Goal: Register for event/course

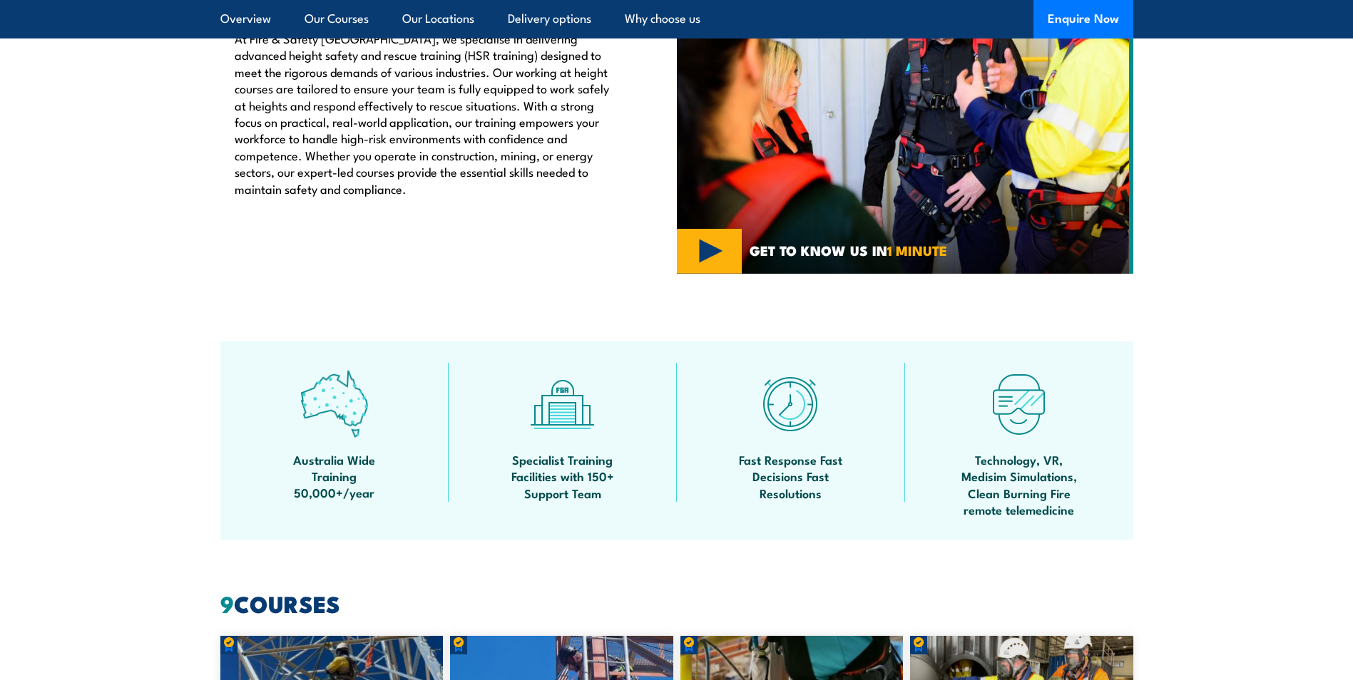
scroll to position [785, 0]
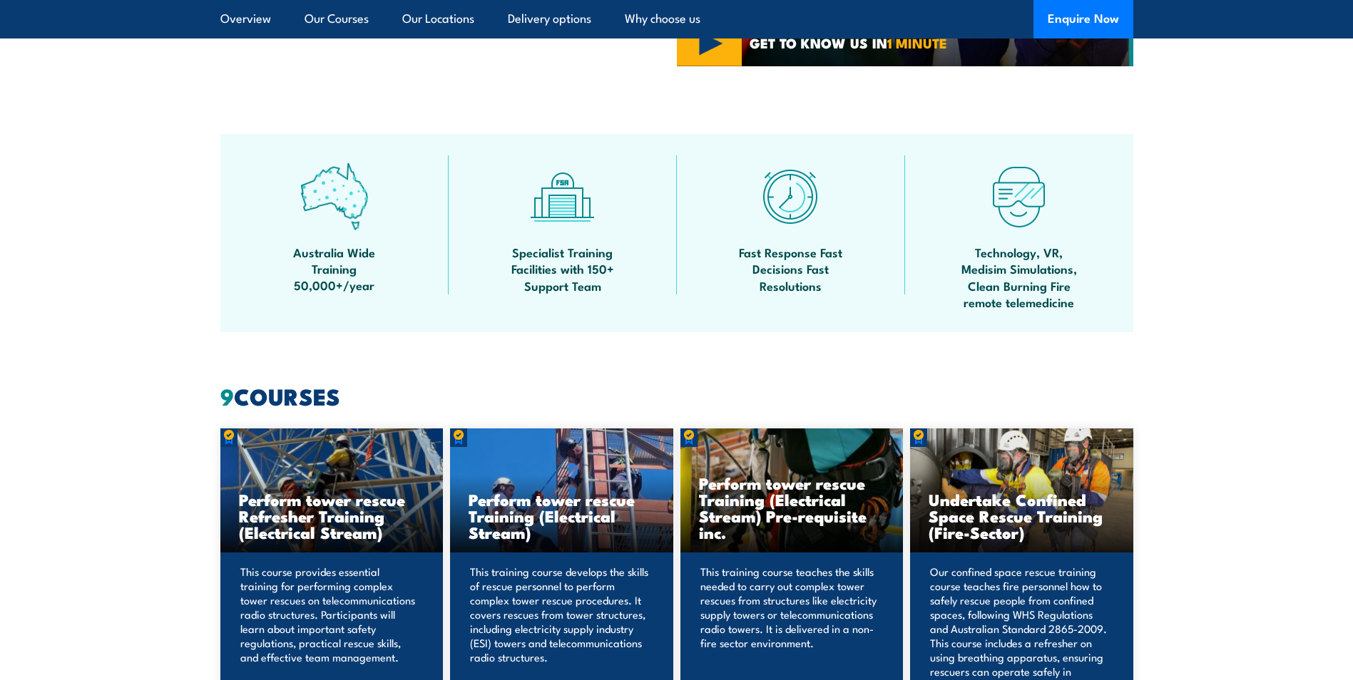
click at [344, 203] on img at bounding box center [334, 197] width 68 height 68
click at [336, 268] on span "Australia Wide Training 50,000+/year" at bounding box center [334, 269] width 128 height 50
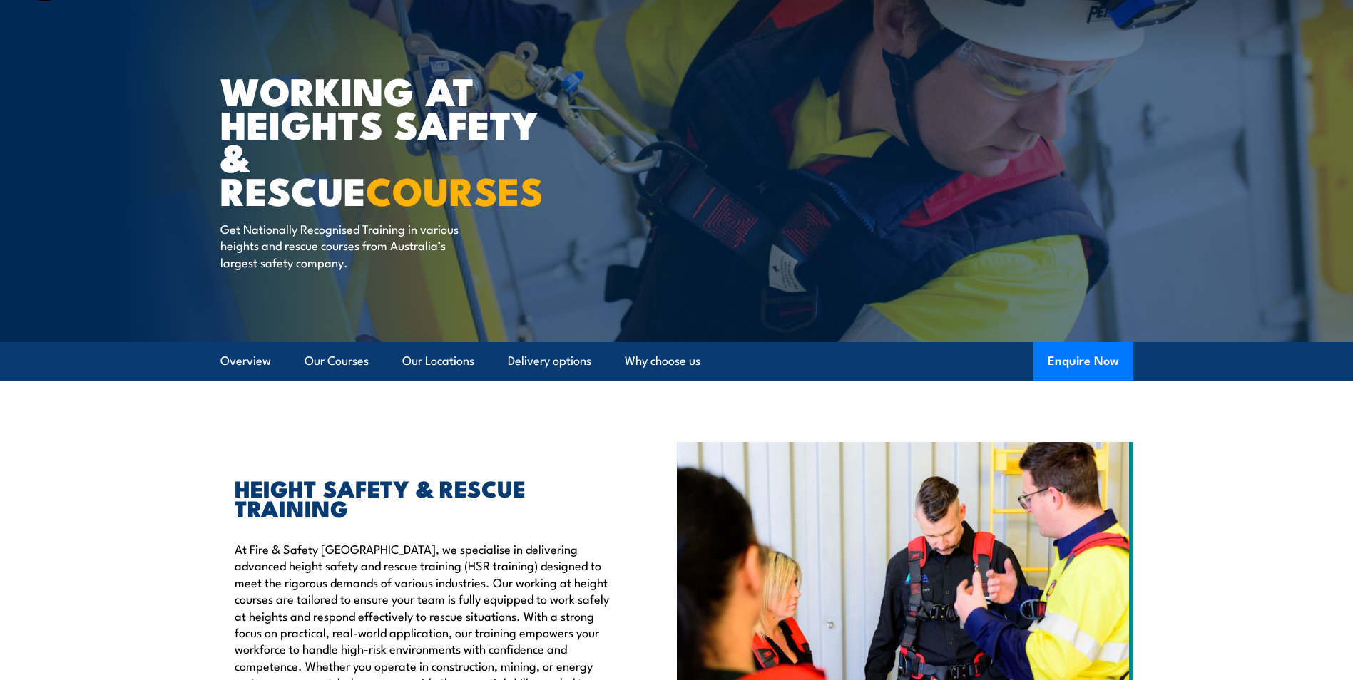
scroll to position [0, 0]
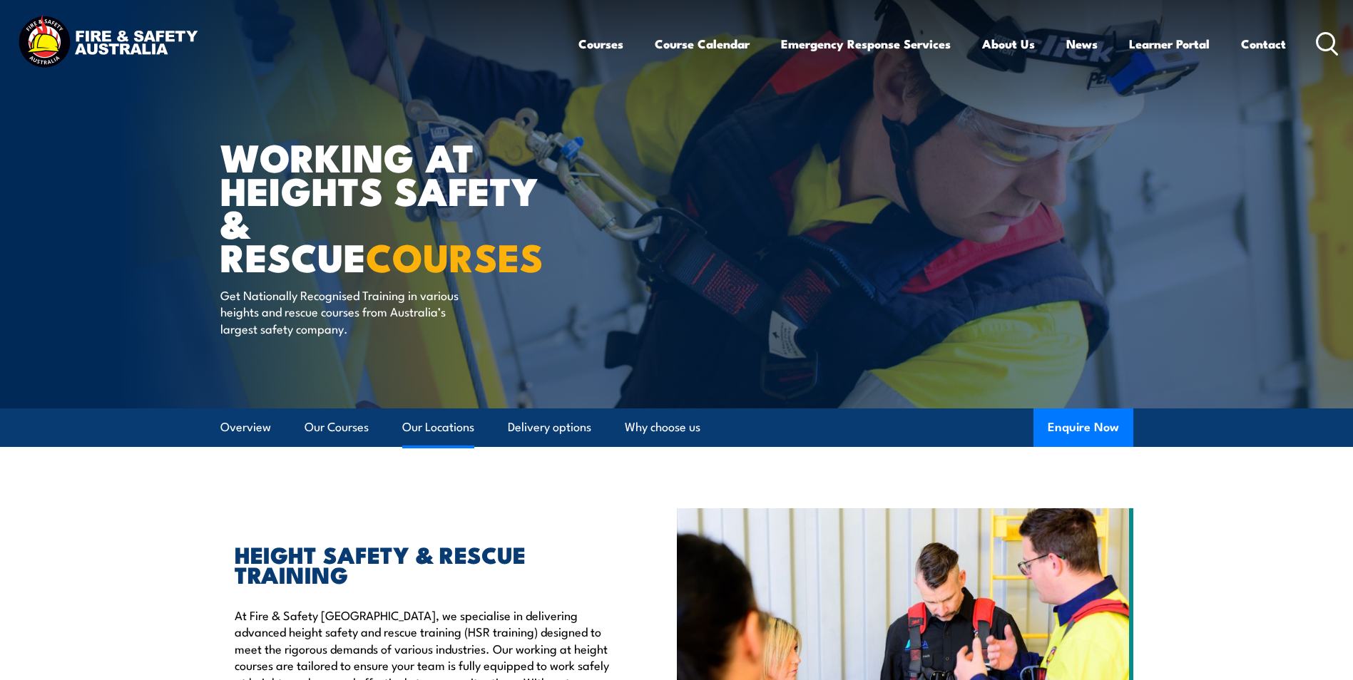
click at [454, 422] on link "Our Locations" at bounding box center [438, 428] width 72 height 38
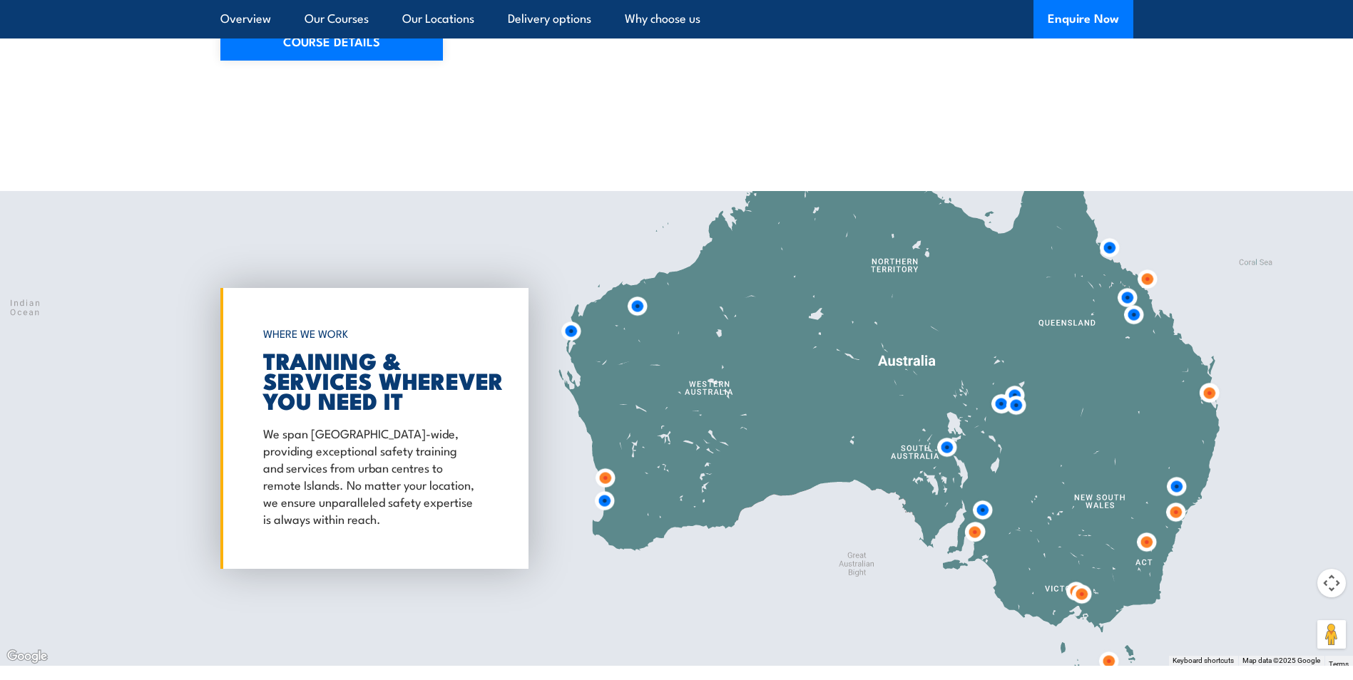
scroll to position [2302, 0]
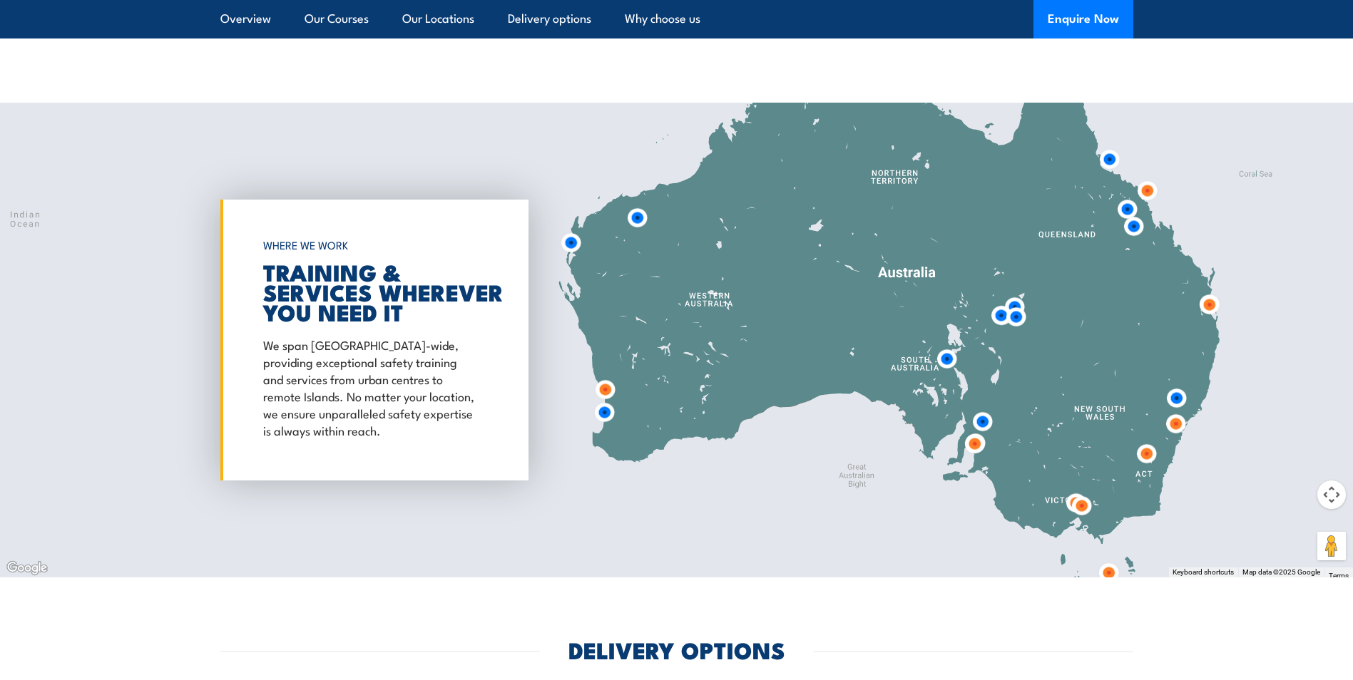
click at [976, 431] on img at bounding box center [974, 444] width 26 height 26
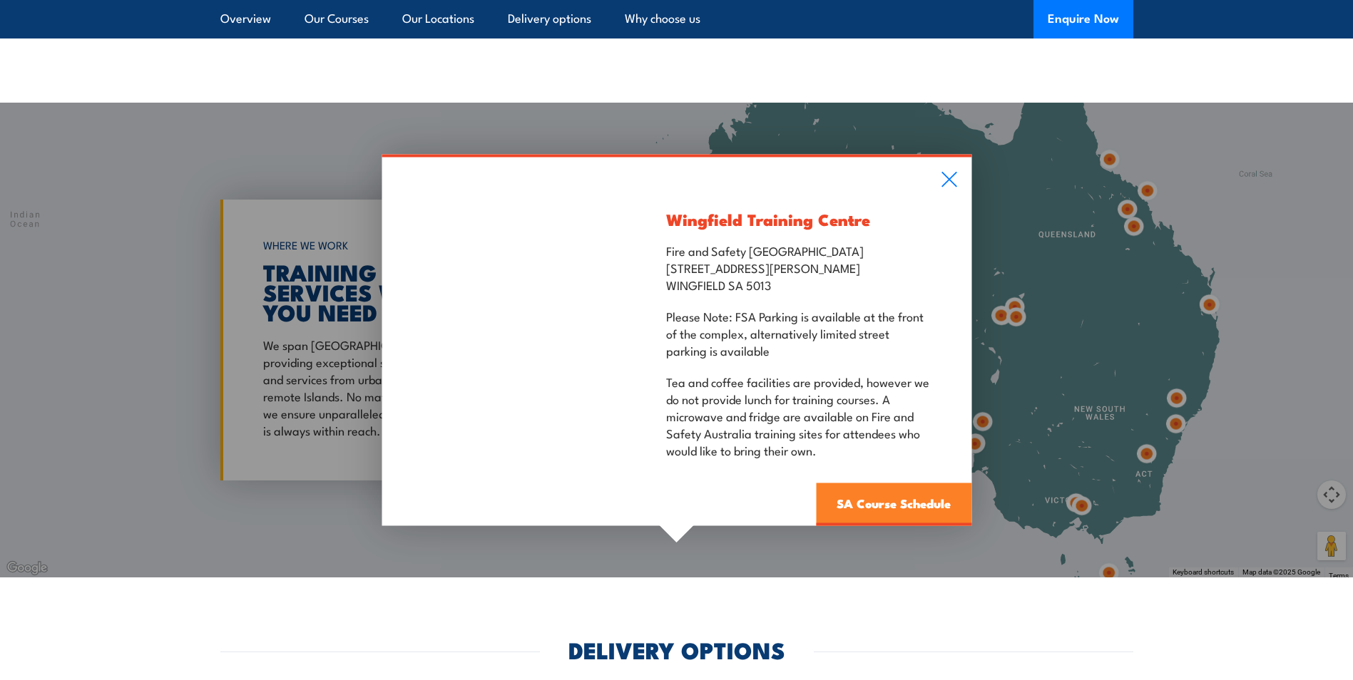
click at [874, 491] on link "SA Course Schedule" at bounding box center [893, 505] width 155 height 43
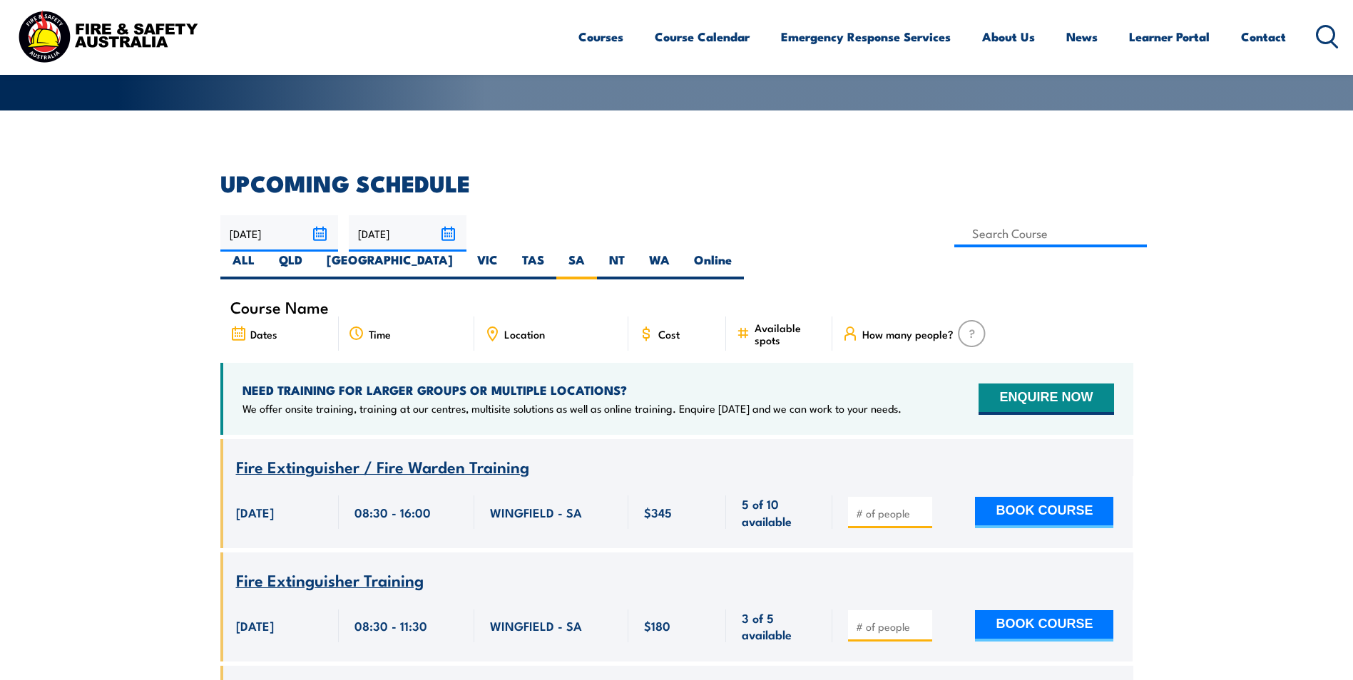
scroll to position [285, 0]
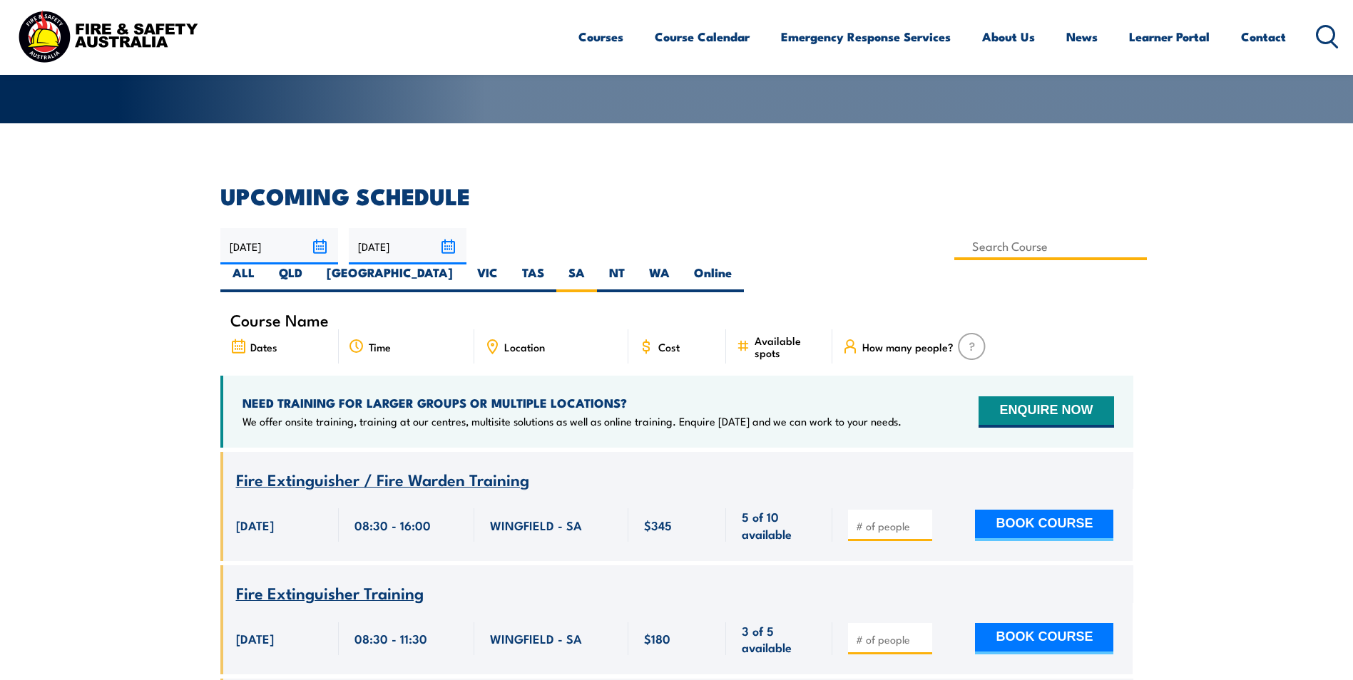
click at [954, 246] on input at bounding box center [1050, 247] width 193 height 28
type input "Certificate III in Emergency Response and Rescue RII30719"
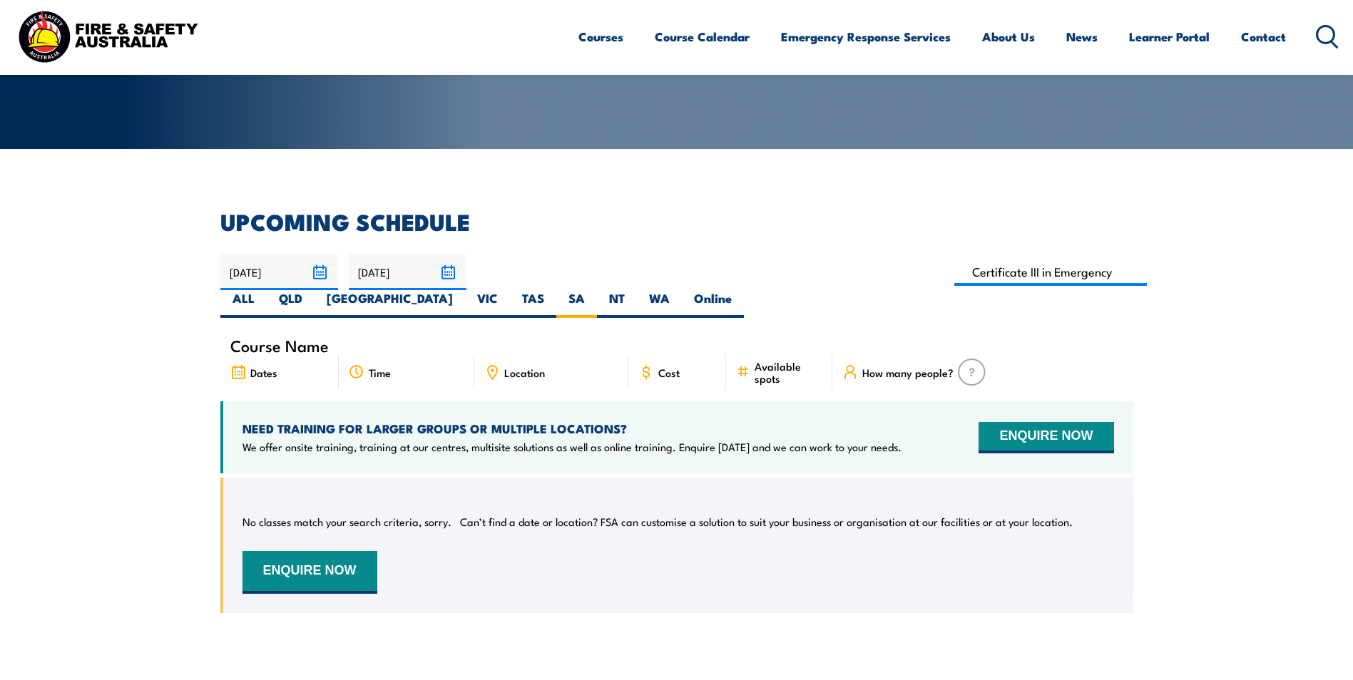
scroll to position [257, 0]
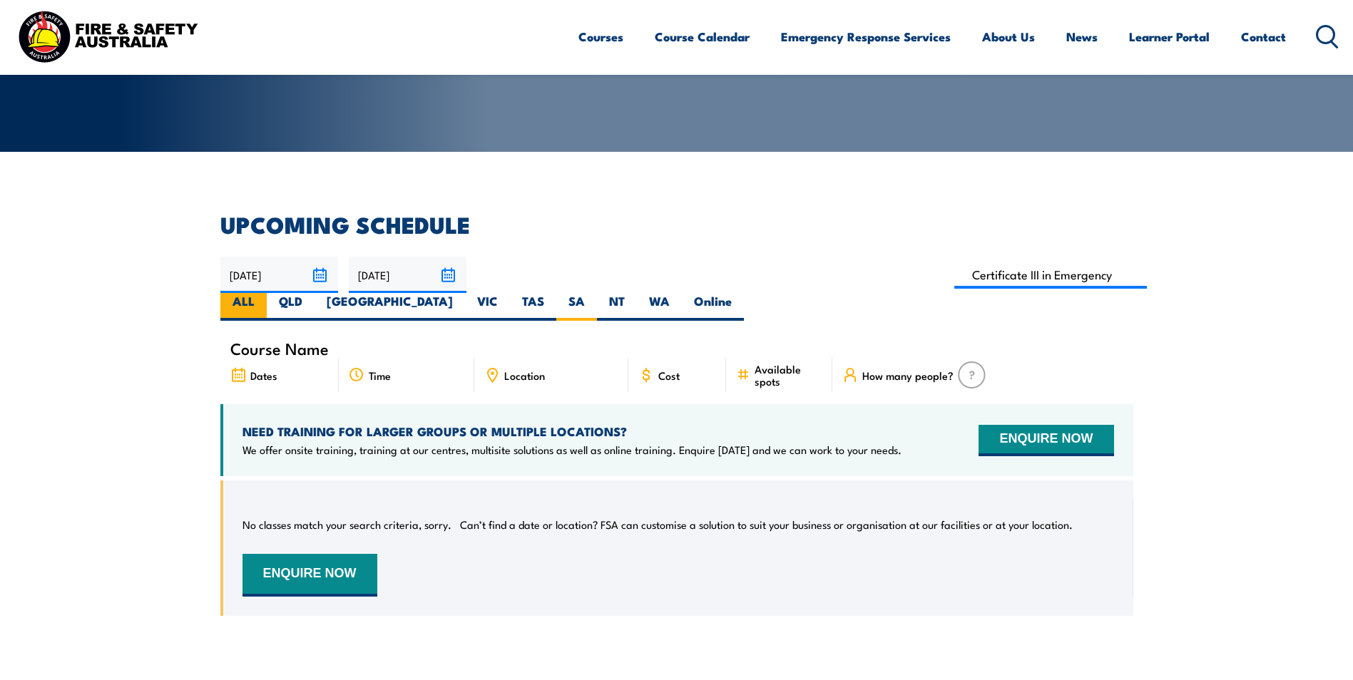
click at [267, 293] on label "ALL" at bounding box center [243, 307] width 46 height 28
click at [264, 293] on input "ALL" at bounding box center [259, 297] width 9 height 9
radio input "true"
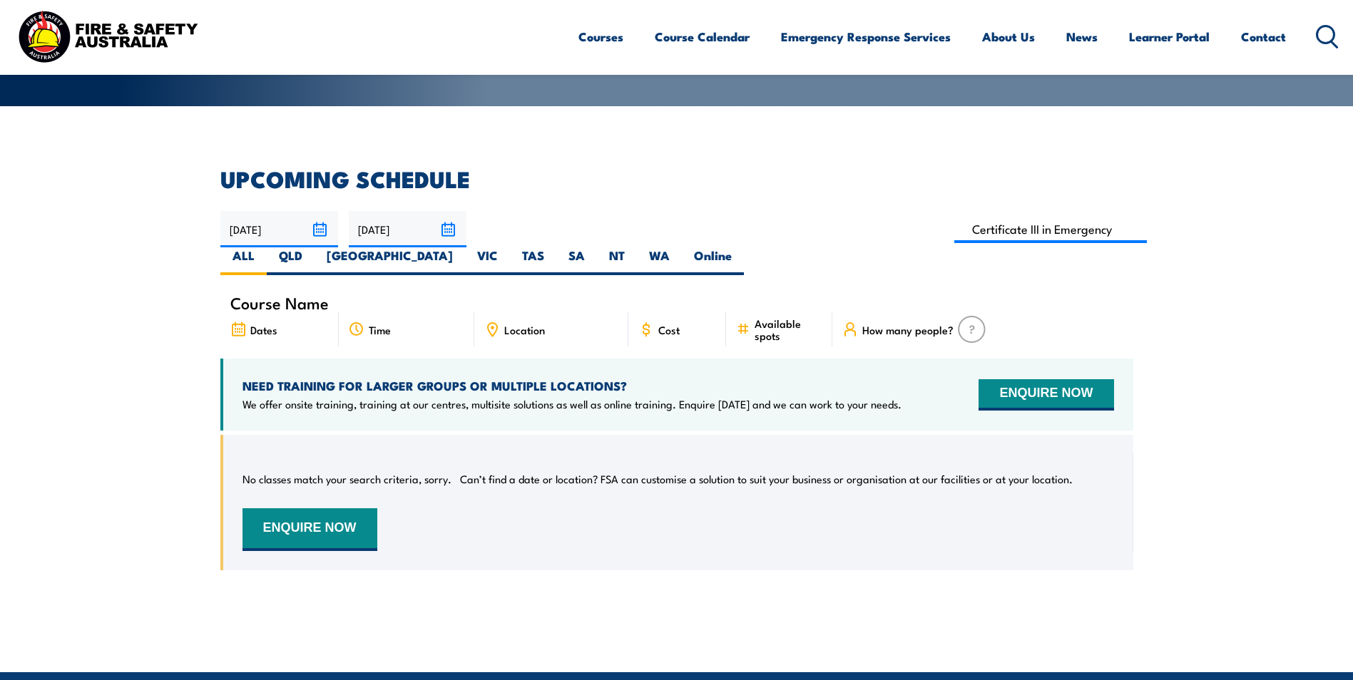
scroll to position [257, 0]
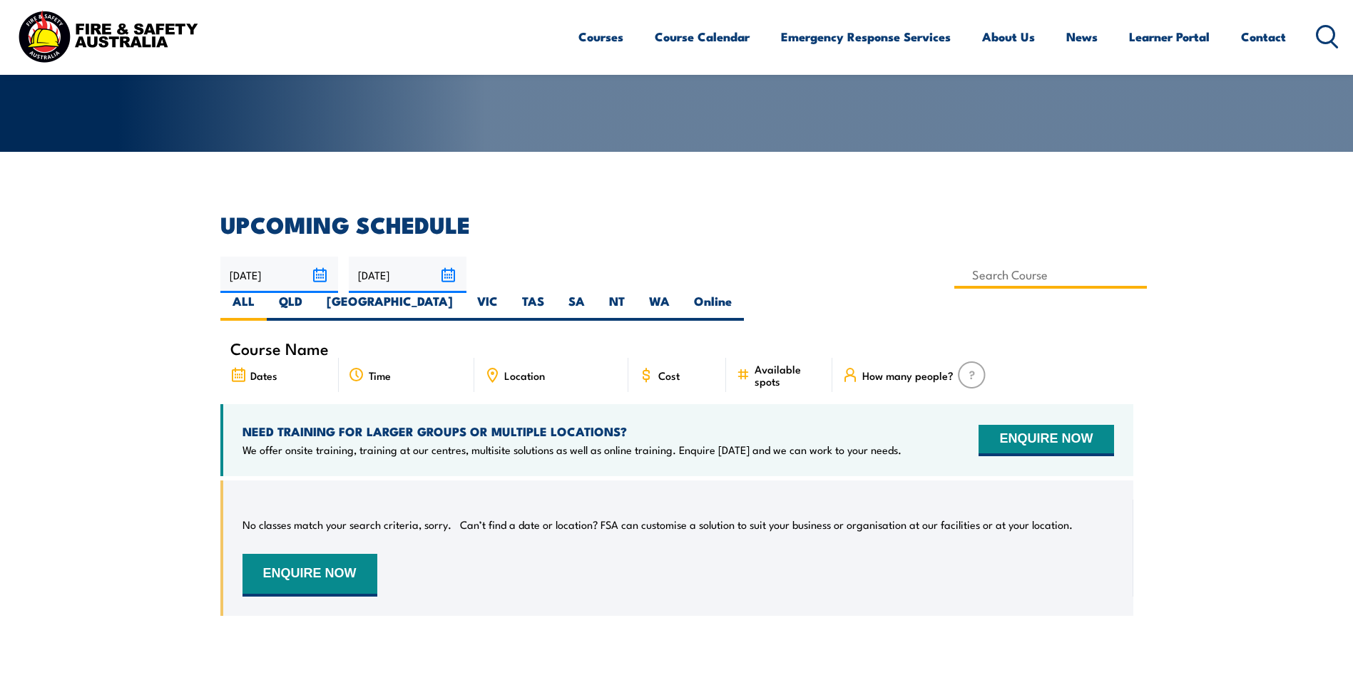
click at [954, 277] on input at bounding box center [1050, 275] width 193 height 28
type input "Certificate III in Public Safety (Firefighting and Emergency Operations) PUA306…"
click at [954, 277] on input "Certificate III in Public Safety (Firefighting and Emergency Operations) PUA306…" at bounding box center [1050, 275] width 193 height 28
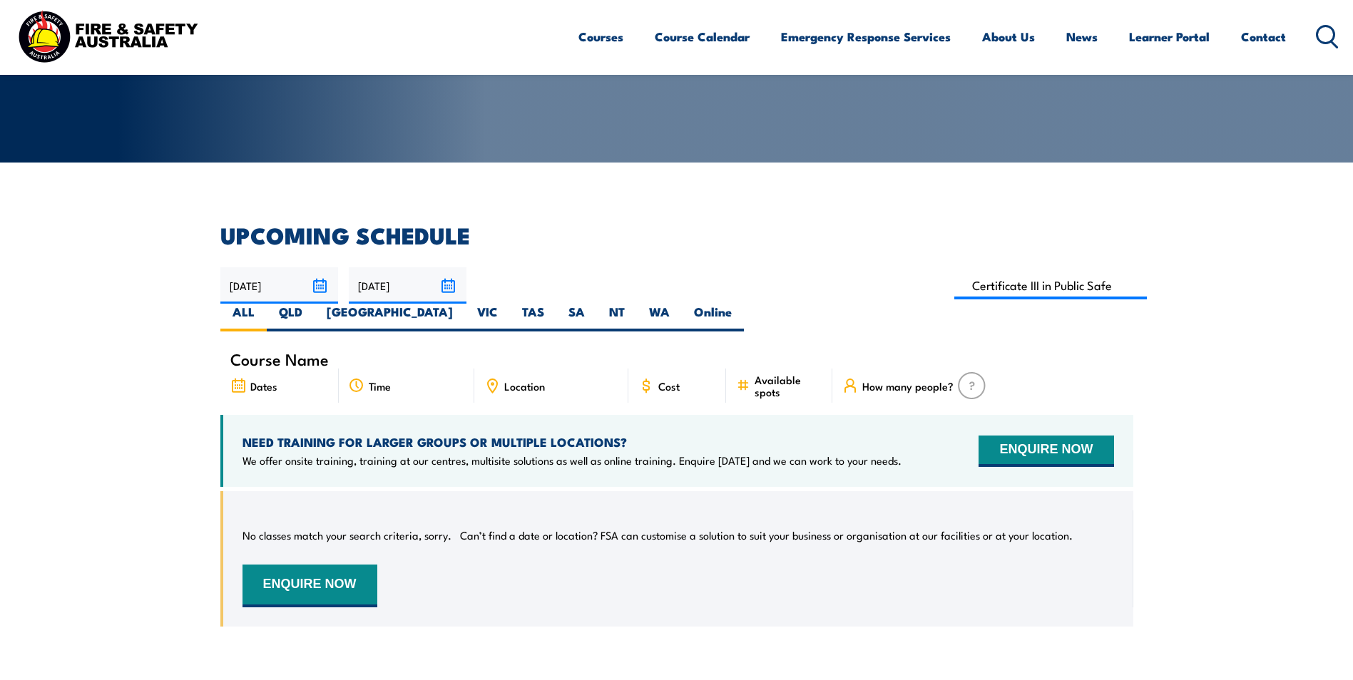
scroll to position [185, 0]
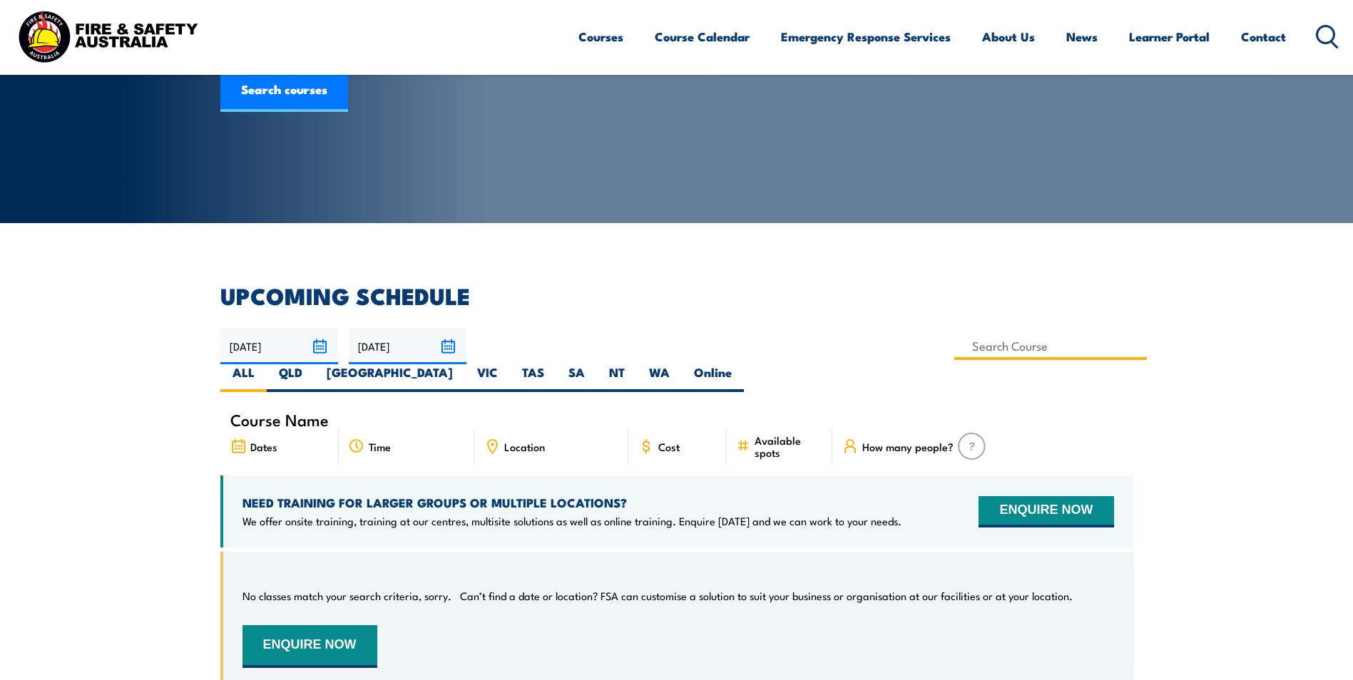
click at [954, 348] on input at bounding box center [1050, 346] width 193 height 28
type input "Certificate III in Emergency Response and Rescue RII30719"
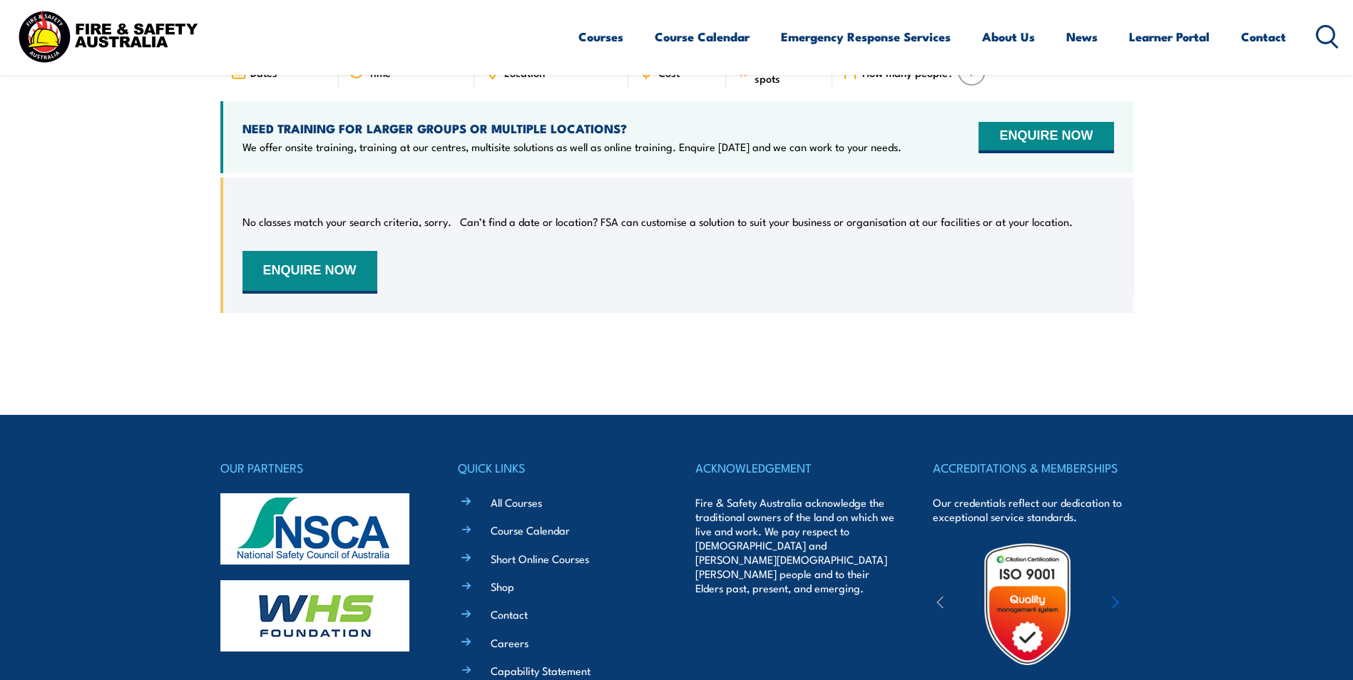
scroll to position [223, 0]
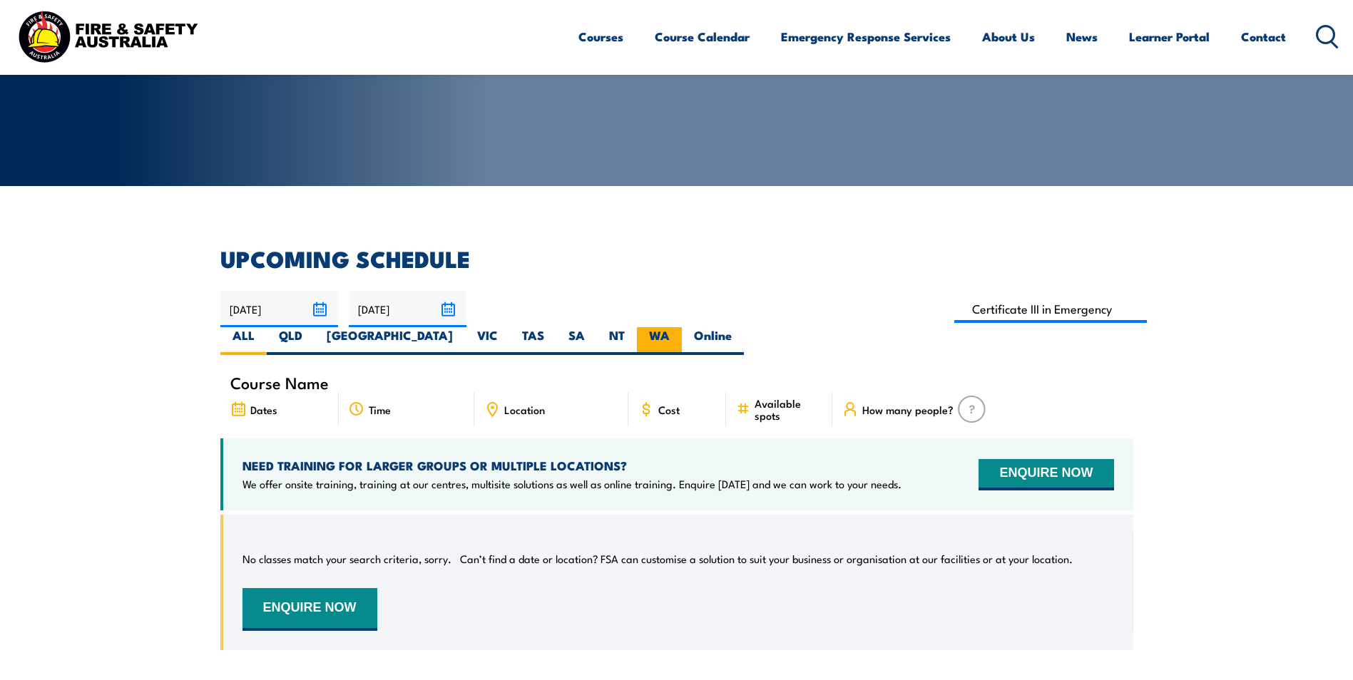
click at [682, 327] on label "WA" at bounding box center [659, 341] width 45 height 28
click at [679, 327] on input "WA" at bounding box center [674, 331] width 9 height 9
radio input "true"
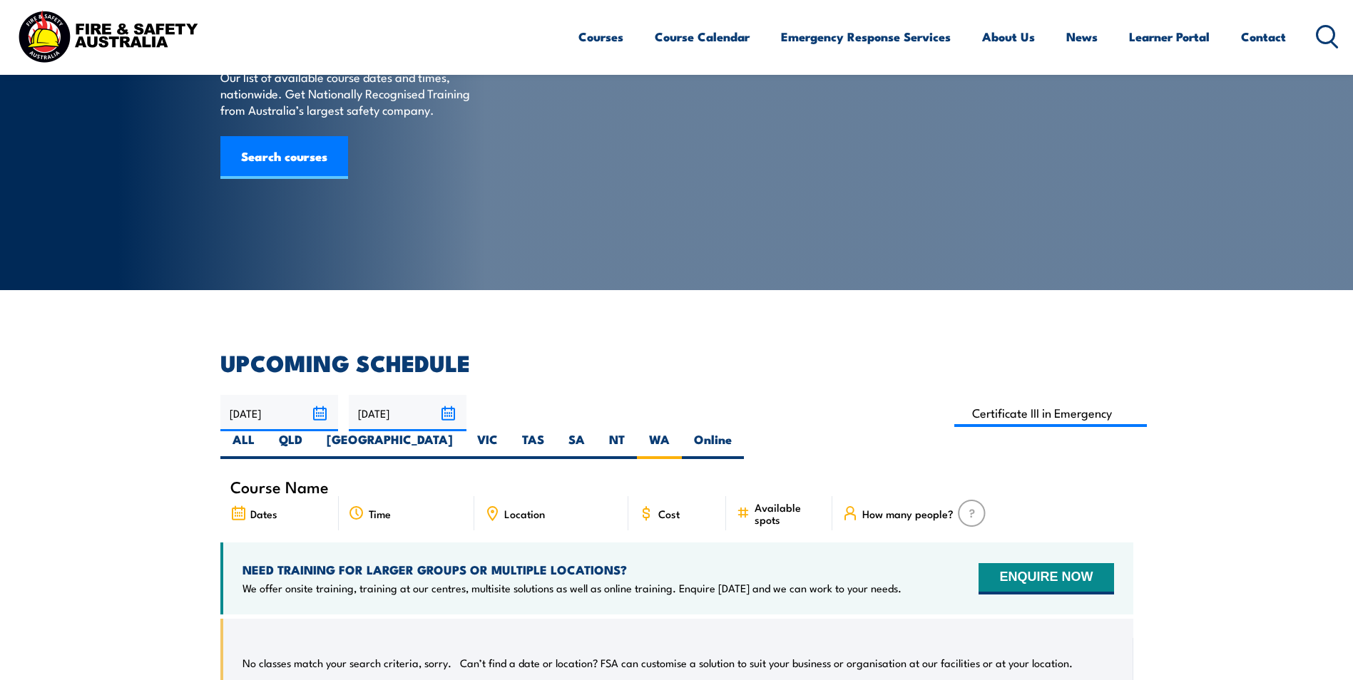
scroll to position [114, 0]
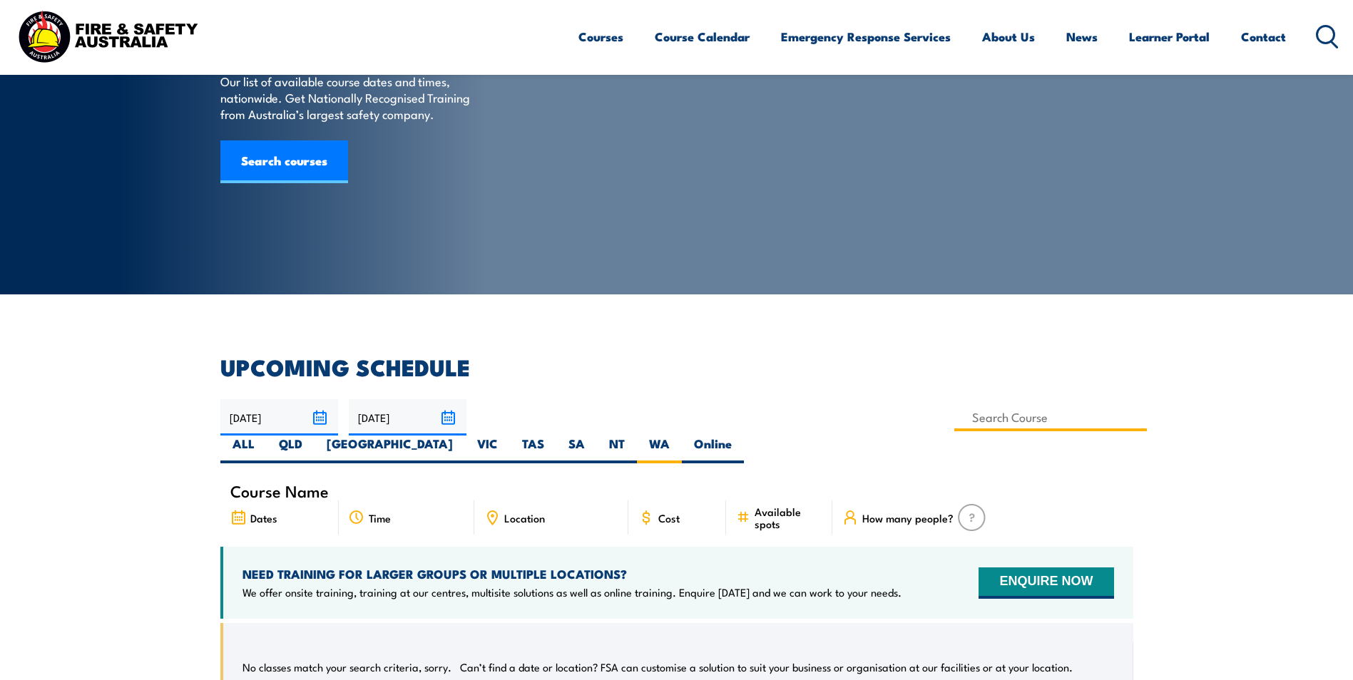
click at [954, 419] on input at bounding box center [1050, 418] width 193 height 28
type input "Certificate III in Emergency Response and Rescue RII30719"
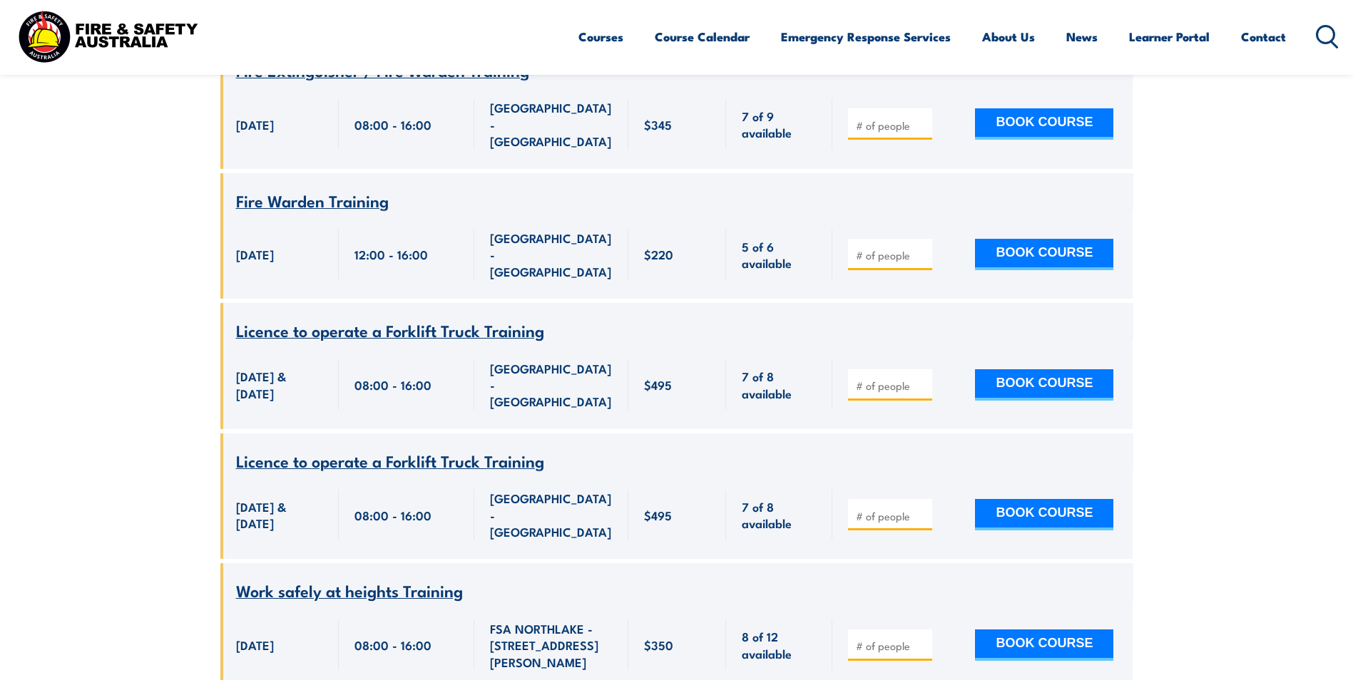
scroll to position [802, 0]
